Goal: Use online tool/utility: Utilize a website feature to perform a specific function

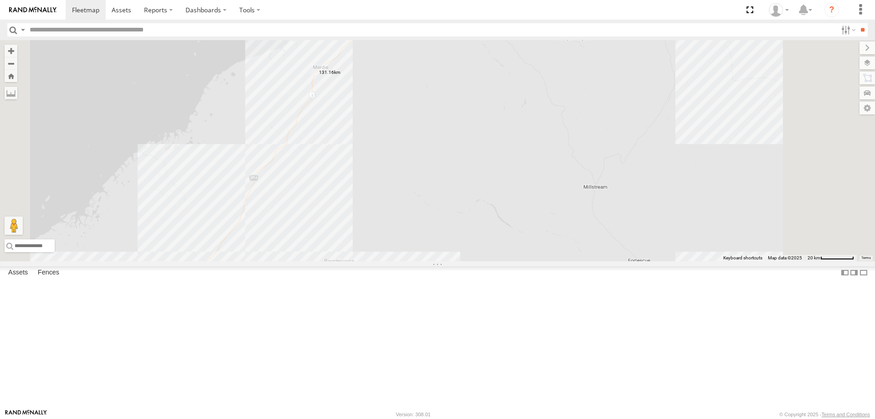
select select "**********"
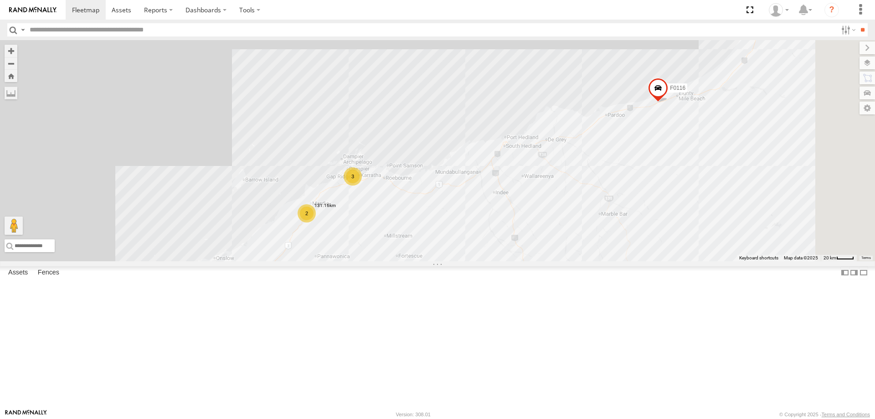
click at [0, 0] on label at bounding box center [0, 0] width 0 height 0
click at [362, 185] on div "3" at bounding box center [353, 176] width 18 height 18
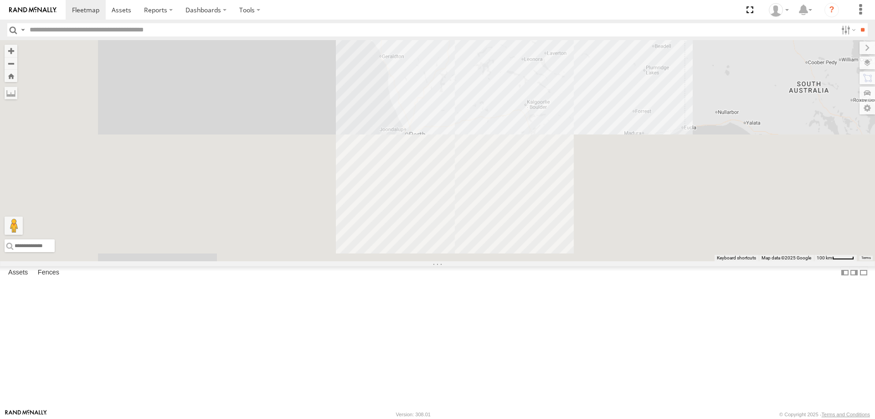
drag, startPoint x: 490, startPoint y: 334, endPoint x: 532, endPoint y: 23, distance: 313.6
click at [551, 14] on body at bounding box center [437, 209] width 875 height 419
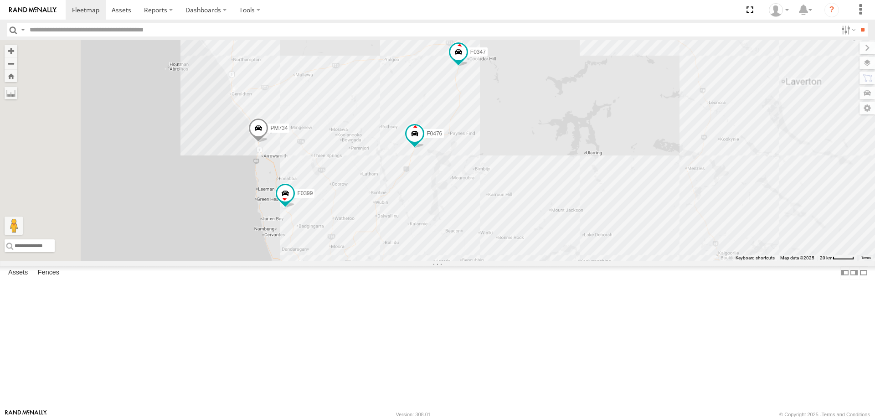
drag, startPoint x: 604, startPoint y: 99, endPoint x: 572, endPoint y: 171, distance: 79.2
click at [572, 171] on div "D0504 F0403 PM815 F0373 F0347 F0478 F0476 F0439 F0399 PM734 F0400" at bounding box center [437, 150] width 875 height 221
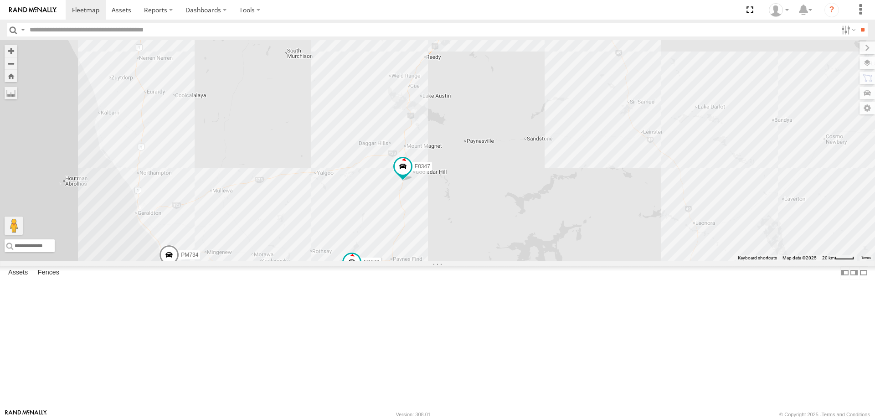
drag, startPoint x: 594, startPoint y: 135, endPoint x: 567, endPoint y: 157, distance: 34.7
click at [568, 178] on div "D0504 F0403 PM815 F0373 F0347 F0478 F0476 F0439 F0399 PM734 F0400 3" at bounding box center [437, 150] width 875 height 221
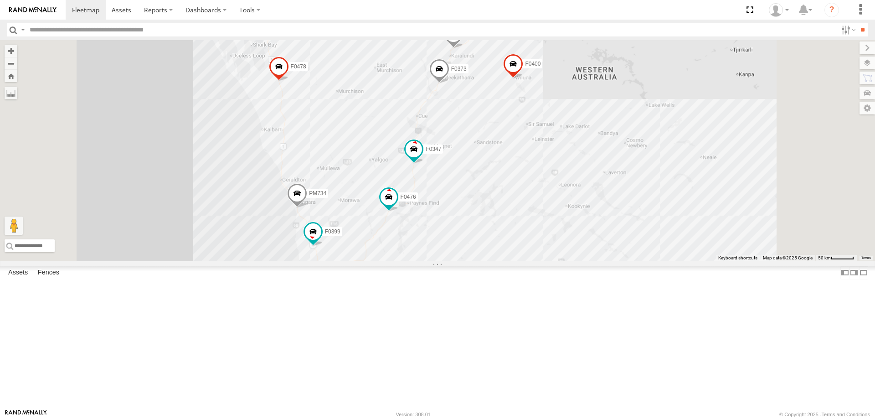
drag, startPoint x: 576, startPoint y: 170, endPoint x: 572, endPoint y: 173, distance: 4.8
click at [572, 174] on div "D0504 F0403 PM815 F0373 F0347 F0478 F0476 F0401 F0439 F0399 PM734 F0400" at bounding box center [437, 150] width 875 height 221
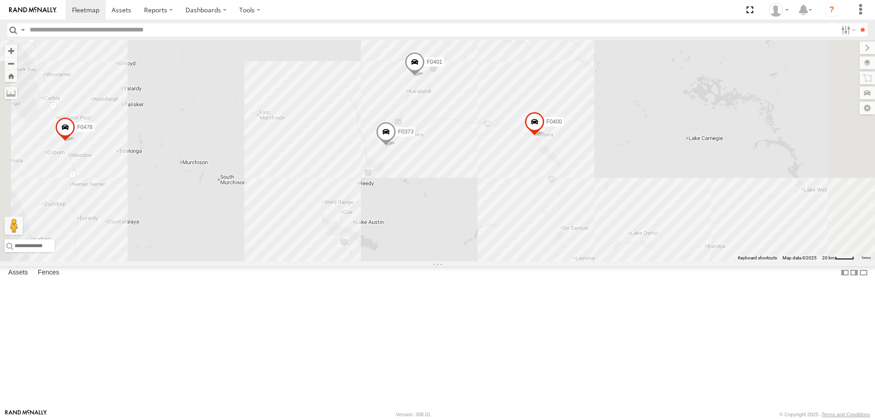
drag, startPoint x: 598, startPoint y: 131, endPoint x: 594, endPoint y: 175, distance: 44.8
click at [611, 200] on div "D0504 F0403 PM815 F0373 F0347 F0478 F0476 F0401 F0439 F0399 PM734 F0400 F0402" at bounding box center [437, 150] width 875 height 221
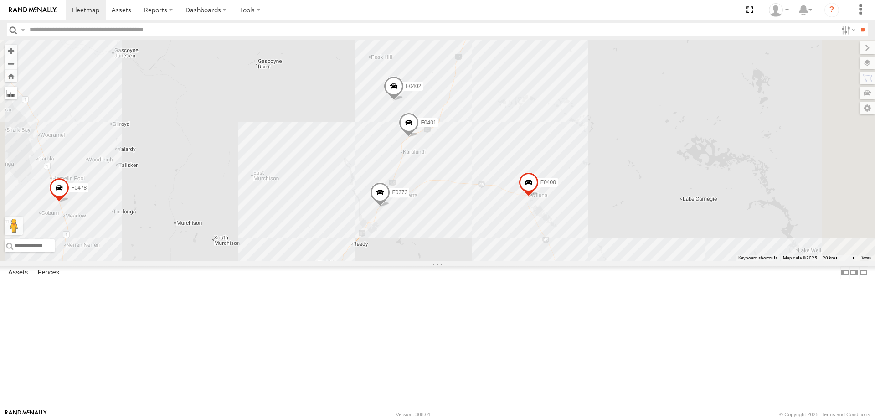
click at [17, 95] on label at bounding box center [11, 93] width 13 height 13
click at [580, 111] on div "D0504 F0403 PM815 F0373 F0347 F0478 F0476 F0401 F0439 F0399 PM734 F0400 F0402 P…" at bounding box center [437, 150] width 875 height 221
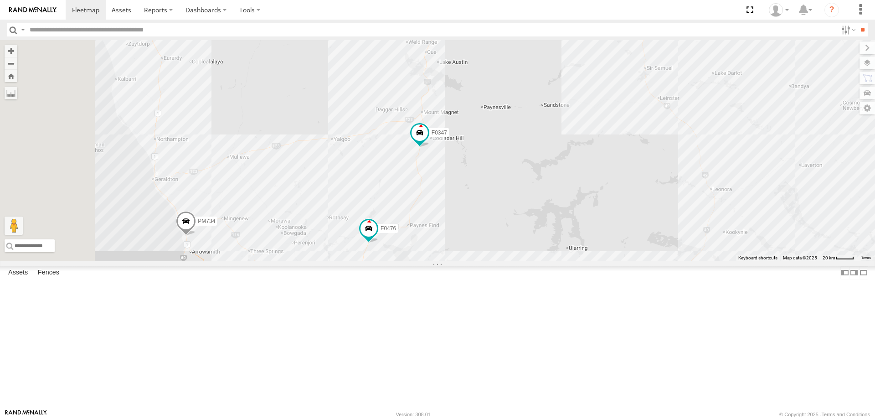
drag, startPoint x: 570, startPoint y: 316, endPoint x: 660, endPoint y: 93, distance: 240.4
click at [660, 93] on div "D0504 F0403 PM815 F0373 F0347 F0478 F0476 F0401 F0439 F0399 PM734 F0400 F0402 P…" at bounding box center [437, 150] width 875 height 221
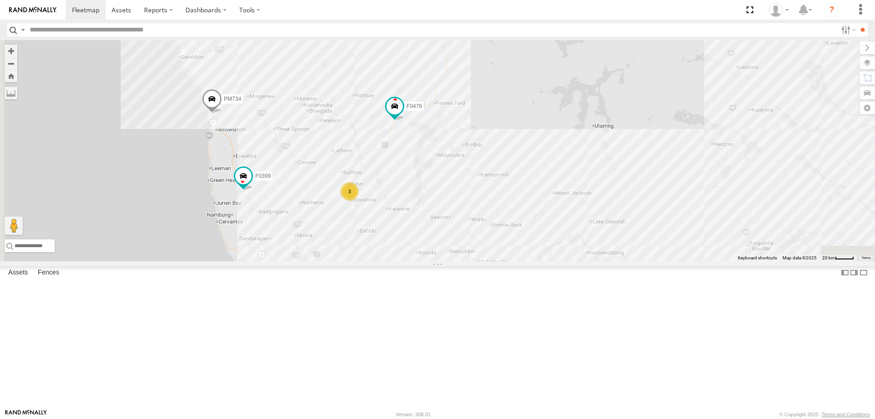
drag, startPoint x: 570, startPoint y: 303, endPoint x: 597, endPoint y: 175, distance: 129.9
click at [597, 175] on div "D0504 F0403 PM815 F0373 F0347 F0478 F0476 F0401 F0439 F0399 PM734 F0400 F0402 P…" at bounding box center [437, 150] width 875 height 221
click at [468, 253] on div "D0504 F0403 PM815 F0373 F0347 F0478 F0476 F0401 F0439 F0399 PM734 F0400 F0402 P…" at bounding box center [437, 150] width 875 height 221
drag, startPoint x: 468, startPoint y: 253, endPoint x: 463, endPoint y: 259, distance: 7.8
click at [357, 189] on img "Start" at bounding box center [351, 182] width 13 height 13
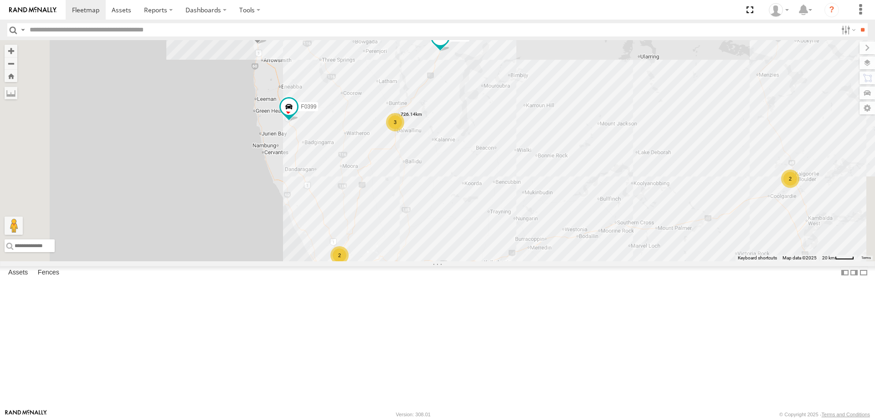
drag, startPoint x: 501, startPoint y: 326, endPoint x: 545, endPoint y: 259, distance: 79.9
click at [545, 259] on div "D0504 F0403 PM815 F0373 F0347 F0478 F0476 F0401 F0439 F0399 PM734 F0400 F0402 P…" at bounding box center [437, 150] width 875 height 221
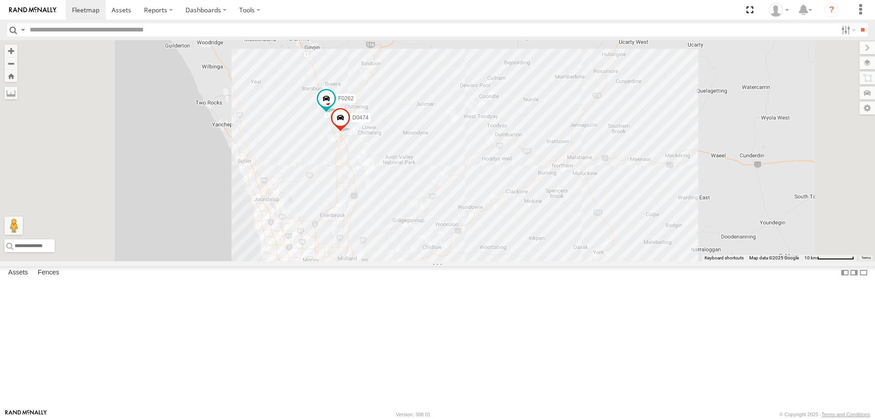
drag, startPoint x: 466, startPoint y: 316, endPoint x: 468, endPoint y: 303, distance: 13.4
click at [468, 261] on div "D0504 F0403 PM815 F0373 F0347 F0478 F0476 F0401 F0439 F0399 PM734 F0400 F0402 P…" at bounding box center [437, 150] width 875 height 221
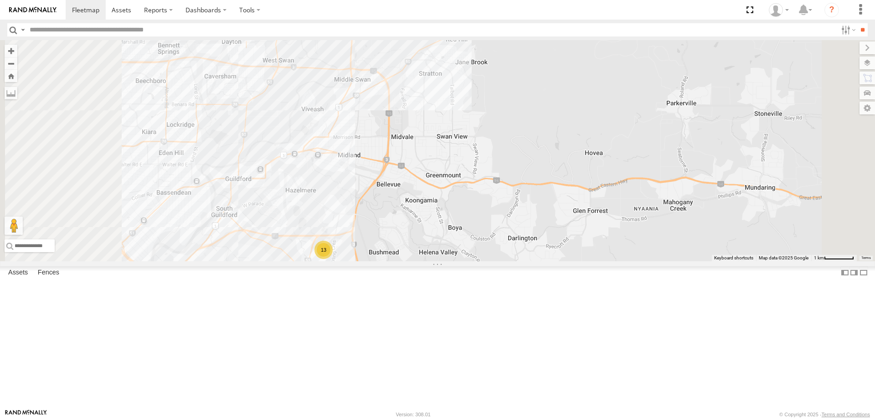
drag, startPoint x: 448, startPoint y: 326, endPoint x: 467, endPoint y: 282, distance: 48.4
click at [467, 261] on div "D0504 F0403 PM815 F0373 F0347 F0478 F0476 F0401 F0439 F0399 PM734 F0400 F0402 P…" at bounding box center [437, 150] width 875 height 221
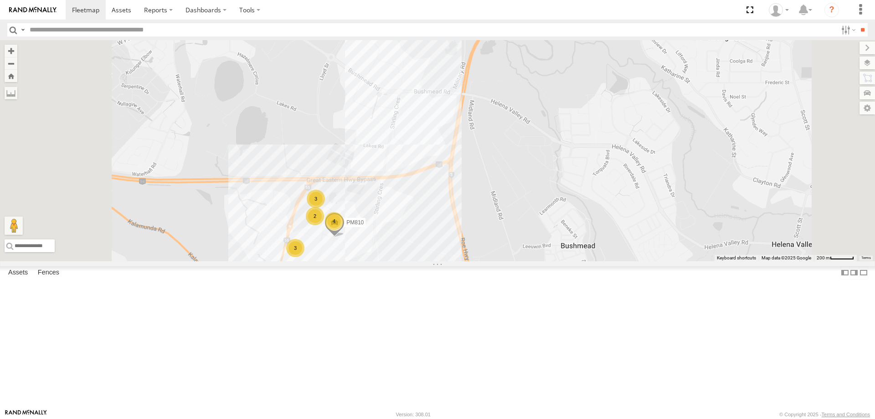
click at [430, 254] on div "D0504 F0403 PM815 F0373 F0347 F0478 F0476 F0401 F0439 F0399 PM734 F0400 F0402 P…" at bounding box center [437, 150] width 875 height 221
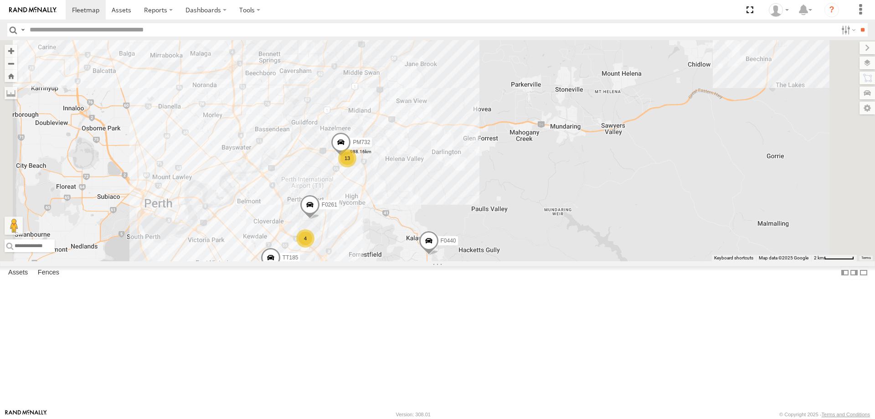
click at [0, 0] on label at bounding box center [0, 0] width 0 height 0
